Goal: Find specific page/section: Find specific page/section

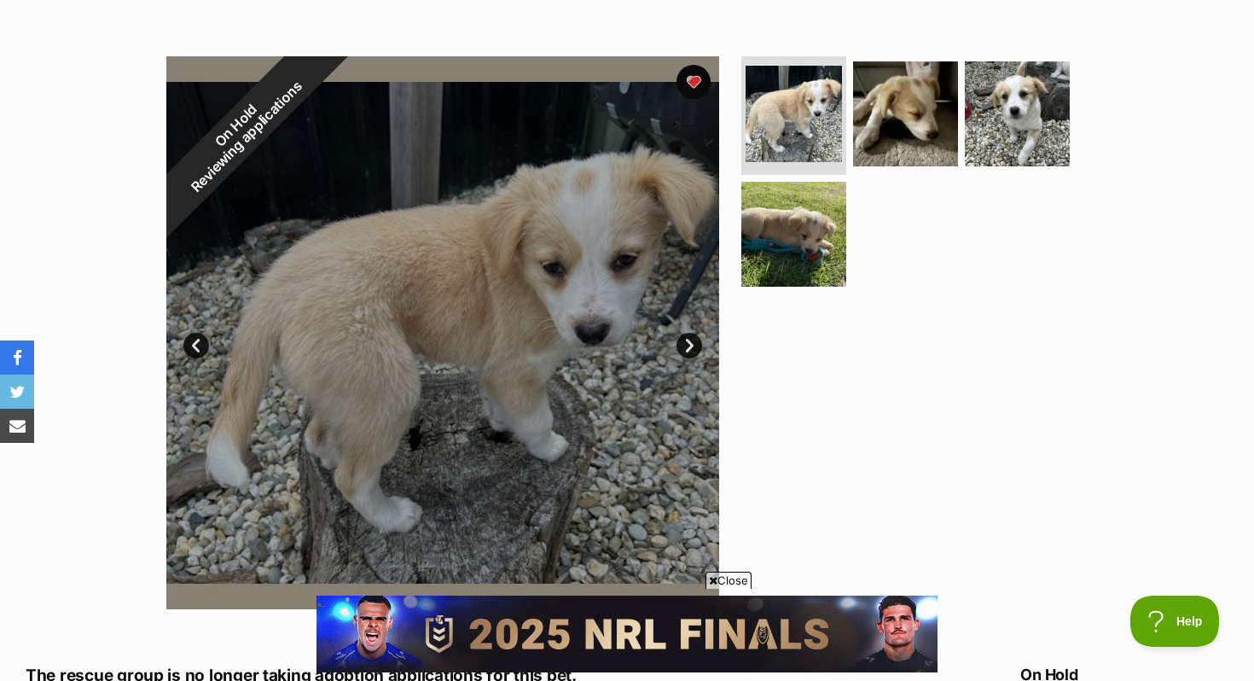
click at [282, 108] on span "Reviewing applications" at bounding box center [247, 136] width 117 height 117
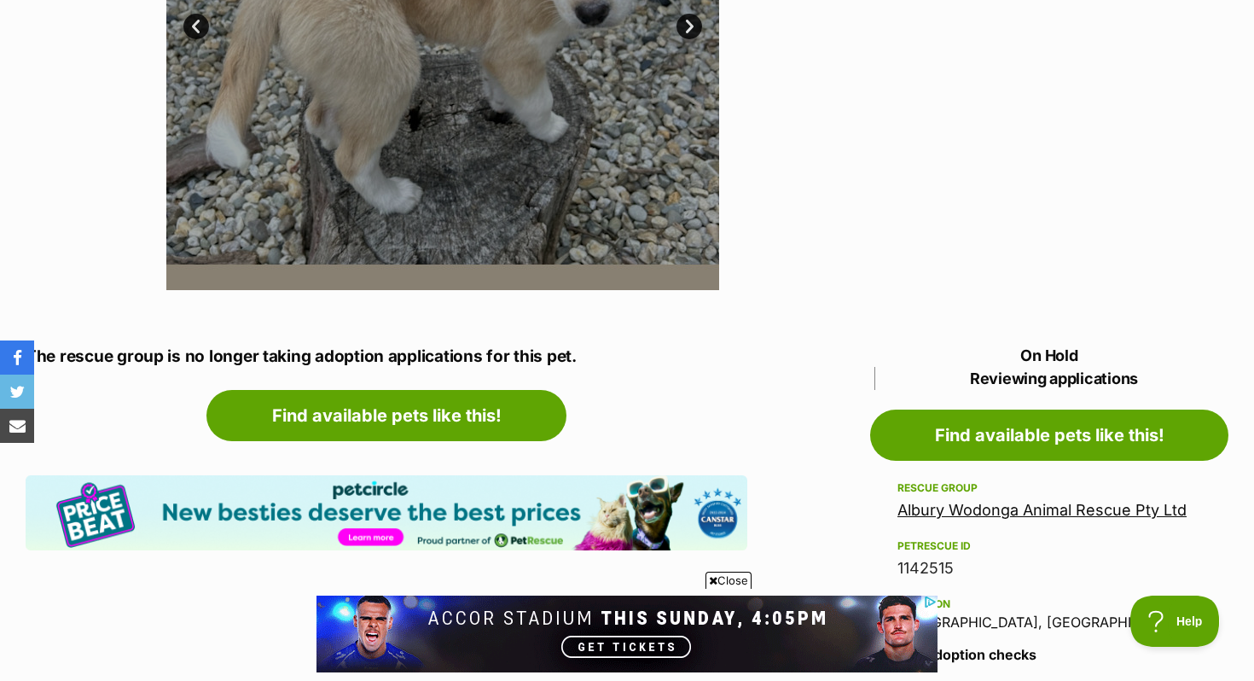
scroll to position [614, 0]
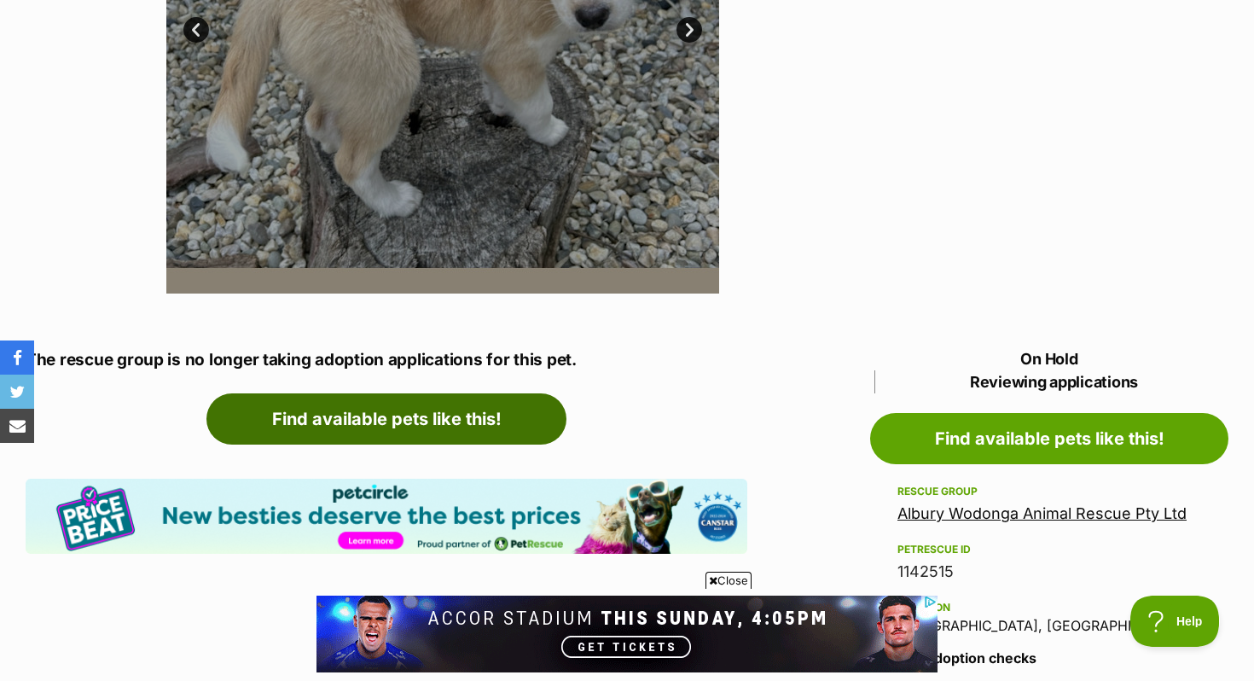
click at [509, 422] on link "Find available pets like this!" at bounding box center [387, 418] width 360 height 51
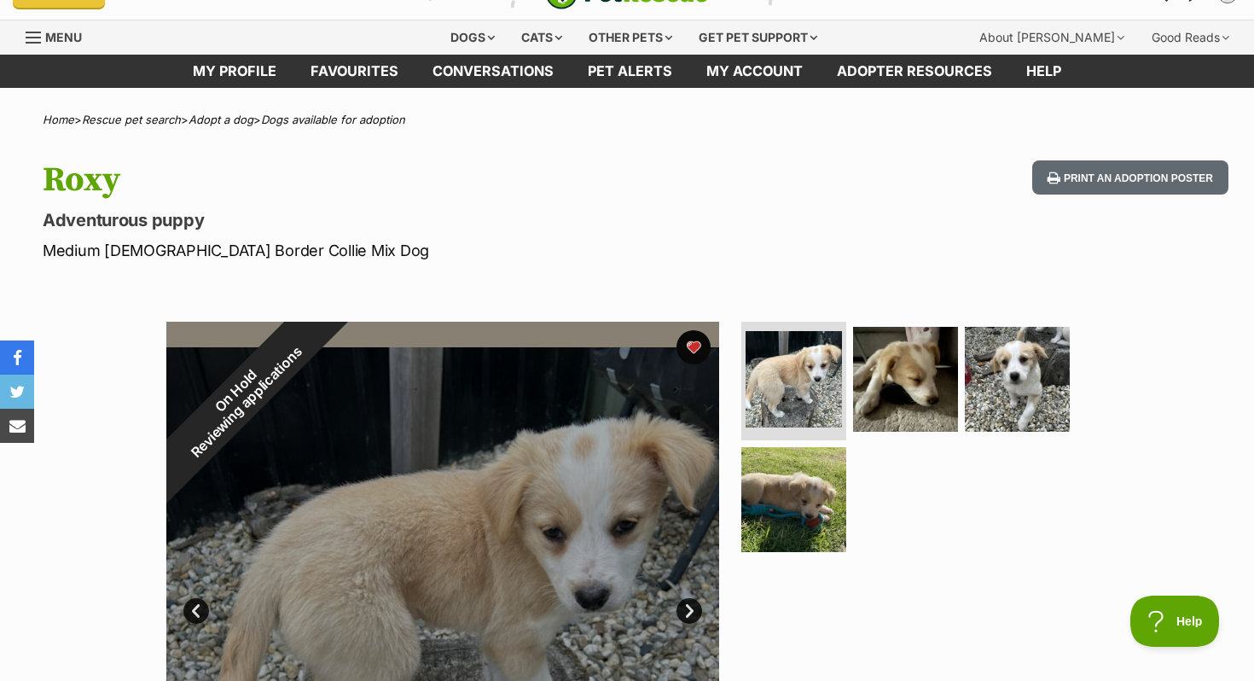
scroll to position [0, 256]
